Goal: Information Seeking & Learning: Learn about a topic

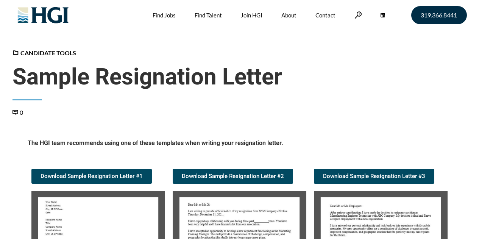
scroll to position [152, 0]
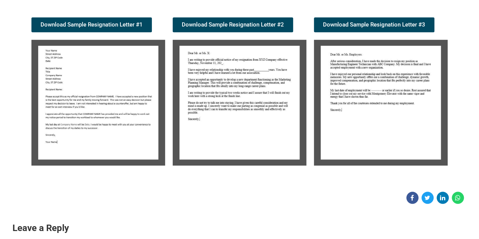
click at [75, 88] on img at bounding box center [98, 103] width 134 height 126
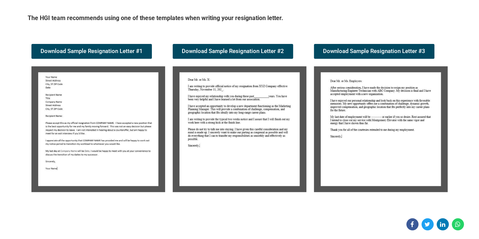
scroll to position [126, 0]
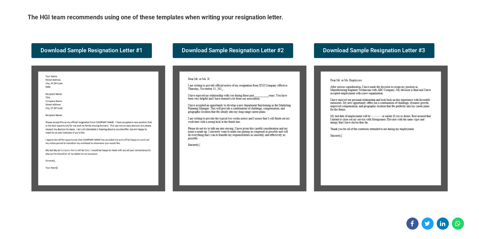
click at [106, 83] on img at bounding box center [98, 129] width 134 height 126
click at [106, 82] on img at bounding box center [98, 129] width 134 height 126
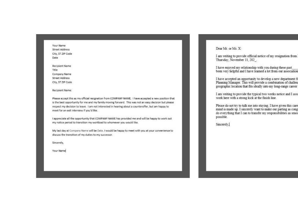
scroll to position [139, 0]
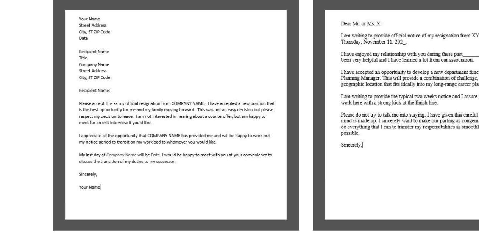
click at [80, 75] on img at bounding box center [98, 115] width 134 height 126
click at [45, 62] on img at bounding box center [98, 115] width 134 height 126
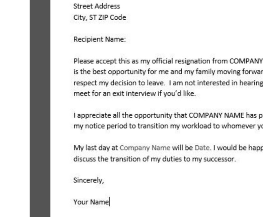
scroll to position [225, 0]
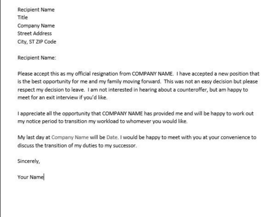
click at [163, 97] on img at bounding box center [131, 64] width 225 height 211
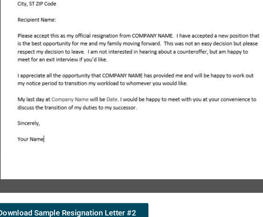
click at [130, 148] on img at bounding box center [131, 64] width 225 height 211
